Goal: Browse casually

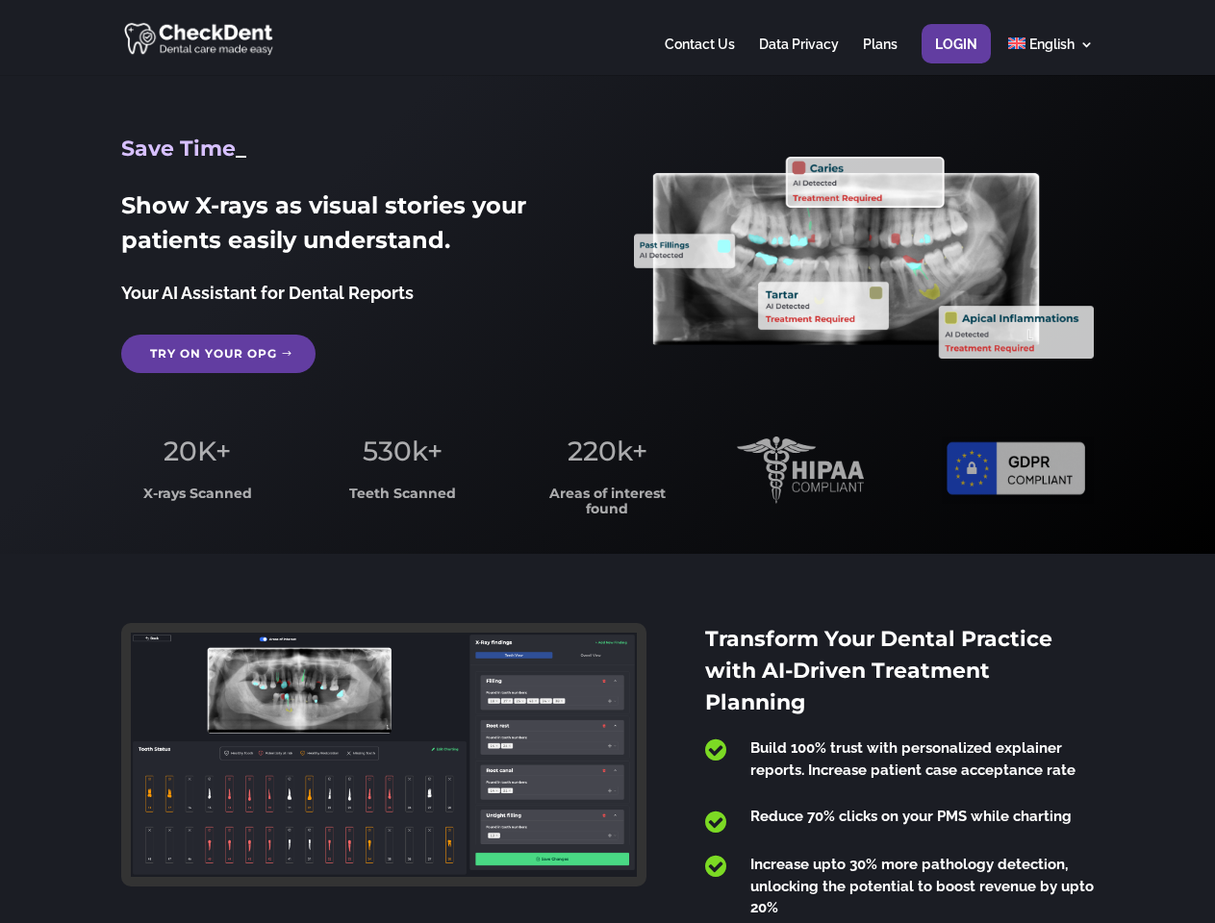
click at [607, 462] on span "220k+" at bounding box center [608, 451] width 80 height 33
click at [607, 38] on div at bounding box center [607, 37] width 972 height 75
click at [607, 462] on span "220k+" at bounding box center [608, 451] width 80 height 33
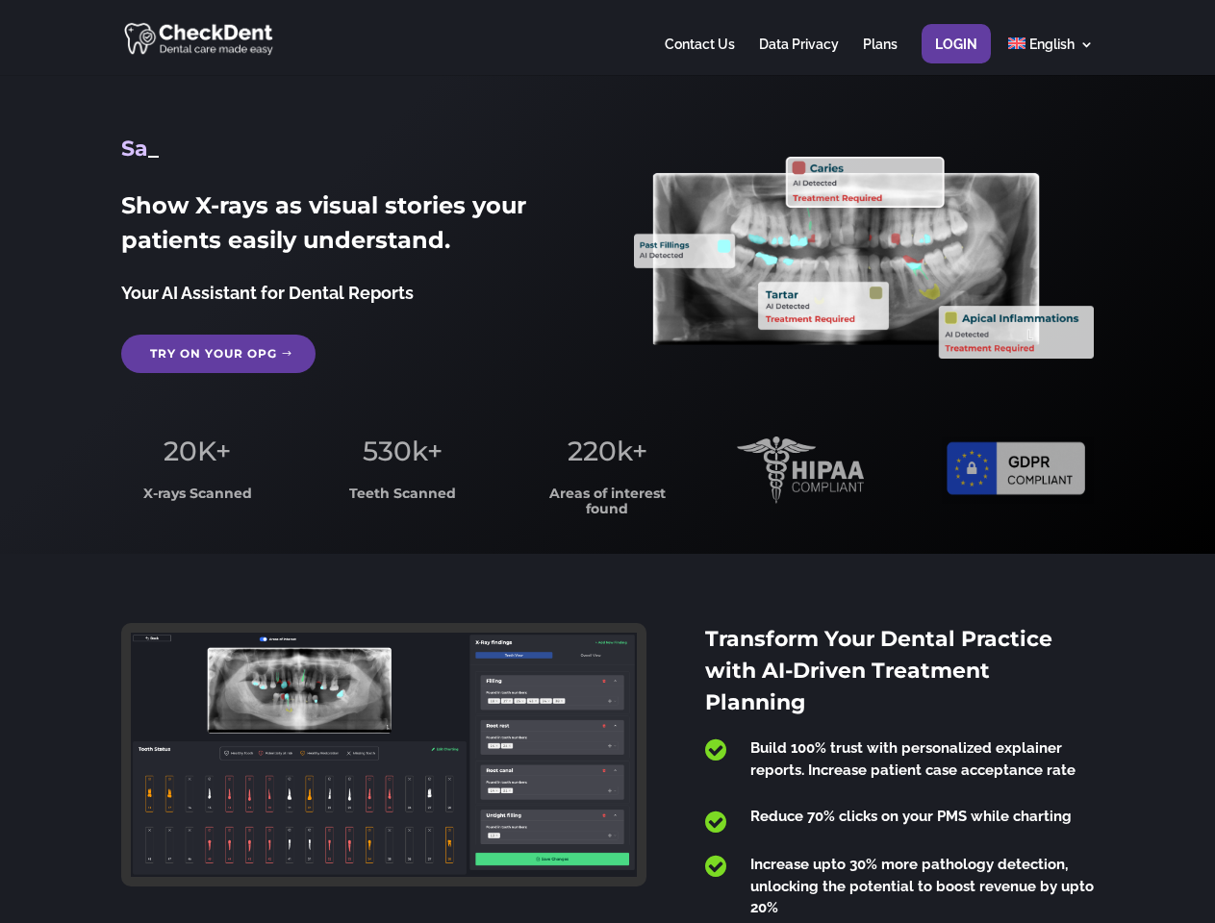
click at [607, 38] on div at bounding box center [607, 37] width 972 height 75
